Goal: Check status: Check status

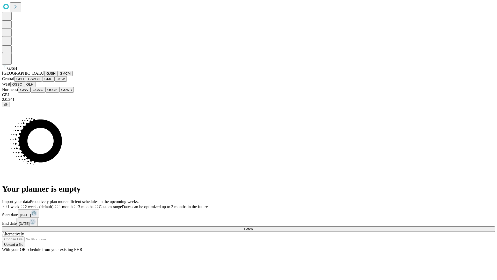
click at [44, 76] on button "GJSH" at bounding box center [50, 73] width 13 height 5
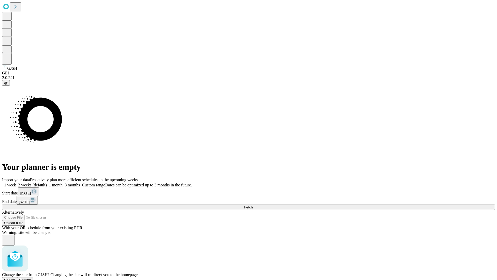
click at [31, 278] on span "Confirm" at bounding box center [25, 280] width 12 height 4
click at [63, 183] on label "1 month" at bounding box center [55, 185] width 16 height 4
click at [253, 205] on span "Fetch" at bounding box center [248, 207] width 9 height 4
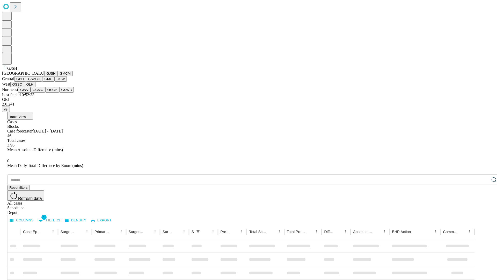
click at [58, 76] on button "GMCM" at bounding box center [65, 73] width 15 height 5
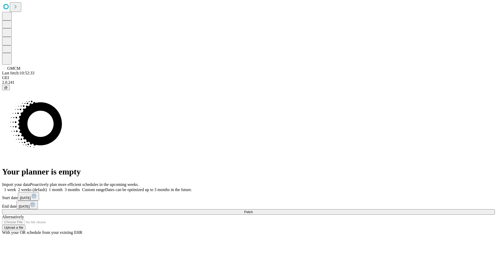
click at [63, 187] on label "1 month" at bounding box center [55, 189] width 16 height 4
click at [253, 210] on span "Fetch" at bounding box center [248, 212] width 9 height 4
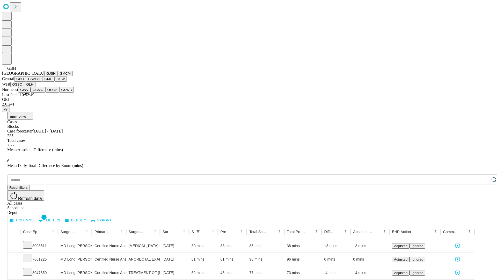
click at [40, 82] on button "GSACH" at bounding box center [34, 78] width 16 height 5
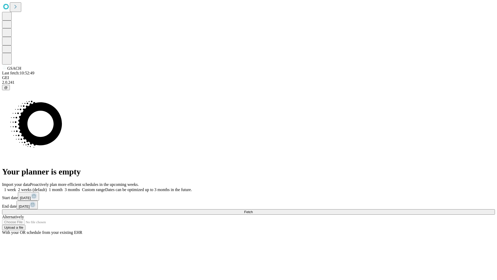
click at [253, 210] on span "Fetch" at bounding box center [248, 212] width 9 height 4
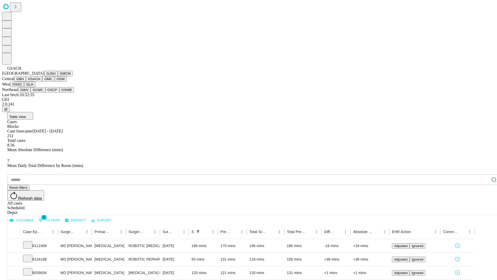
click at [42, 82] on button "GMC" at bounding box center [48, 78] width 12 height 5
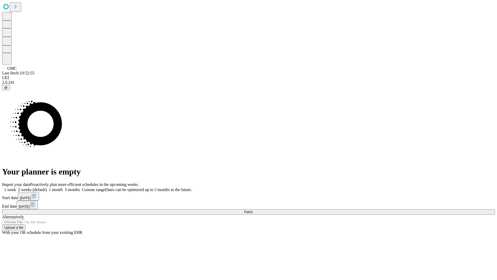
click at [63, 187] on label "1 month" at bounding box center [55, 189] width 16 height 4
click at [253, 210] on span "Fetch" at bounding box center [248, 212] width 9 height 4
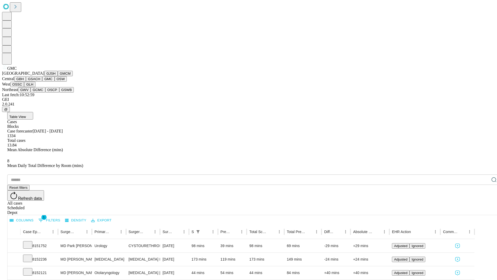
click at [55, 82] on button "OSW" at bounding box center [61, 78] width 12 height 5
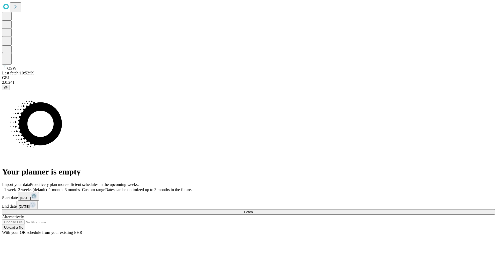
click at [63, 187] on label "1 month" at bounding box center [55, 189] width 16 height 4
click at [253, 210] on span "Fetch" at bounding box center [248, 212] width 9 height 4
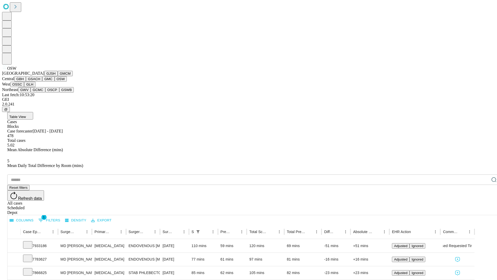
click at [24, 87] on button "OSSC" at bounding box center [17, 84] width 14 height 5
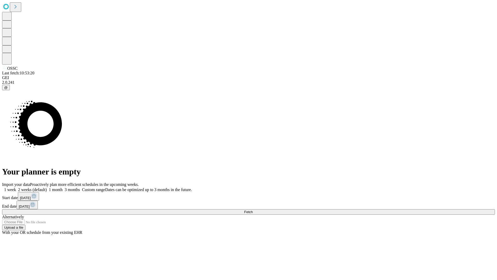
click at [63, 187] on label "1 month" at bounding box center [55, 189] width 16 height 4
click at [253, 210] on span "Fetch" at bounding box center [248, 212] width 9 height 4
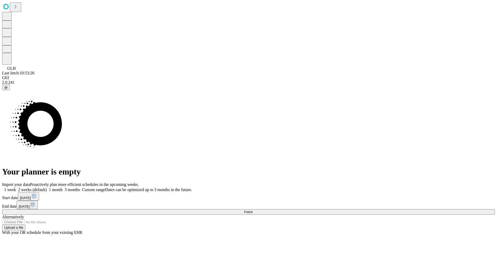
click at [63, 187] on label "1 month" at bounding box center [55, 189] width 16 height 4
click at [253, 210] on span "Fetch" at bounding box center [248, 212] width 9 height 4
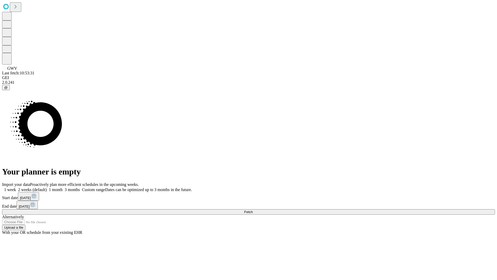
click at [63, 187] on label "1 month" at bounding box center [55, 189] width 16 height 4
click at [253, 210] on span "Fetch" at bounding box center [248, 212] width 9 height 4
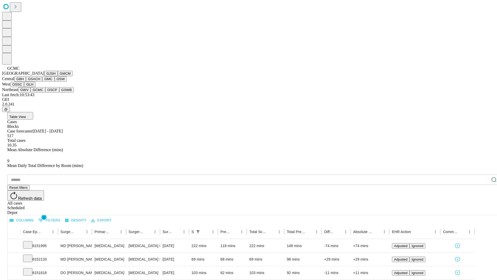
click at [45, 92] on button "OSCP" at bounding box center [52, 89] width 14 height 5
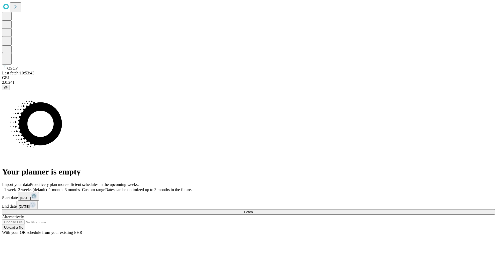
click at [63, 187] on label "1 month" at bounding box center [55, 189] width 16 height 4
click at [253, 210] on span "Fetch" at bounding box center [248, 212] width 9 height 4
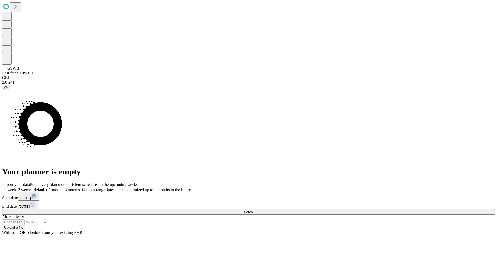
click at [253, 210] on span "Fetch" at bounding box center [248, 212] width 9 height 4
